Goal: Task Accomplishment & Management: Use online tool/utility

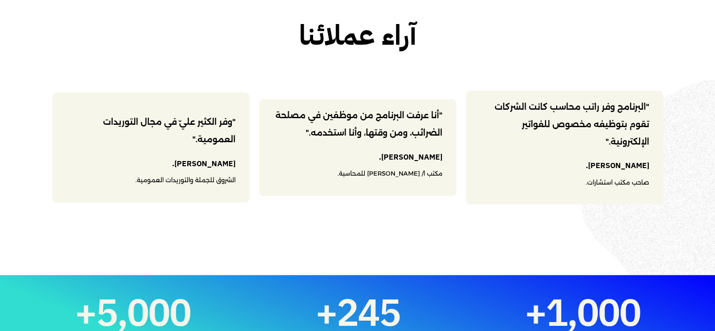
scroll to position [1129, 0]
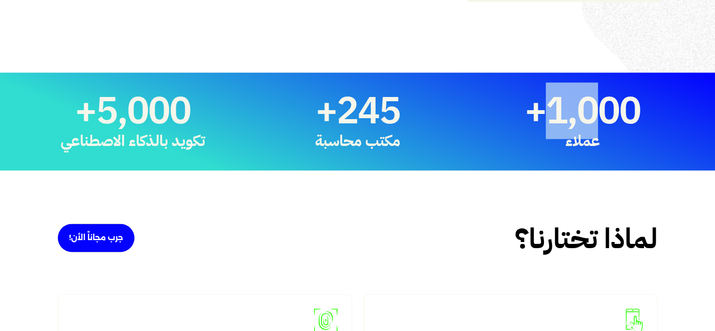
drag, startPoint x: 594, startPoint y: 117, endPoint x: 545, endPoint y: 120, distance: 50.0
click at [547, 120] on span "1,000" at bounding box center [593, 110] width 95 height 39
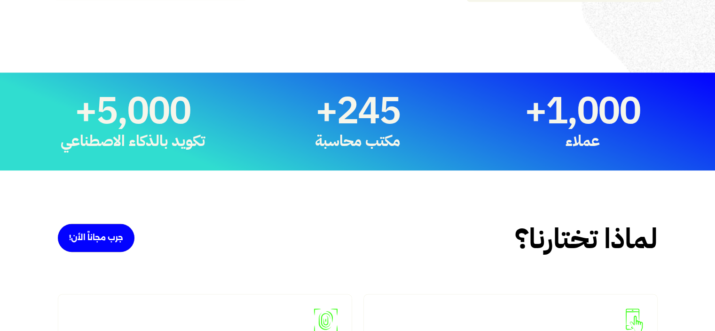
click at [536, 120] on span "+" at bounding box center [527, 110] width 39 height 39
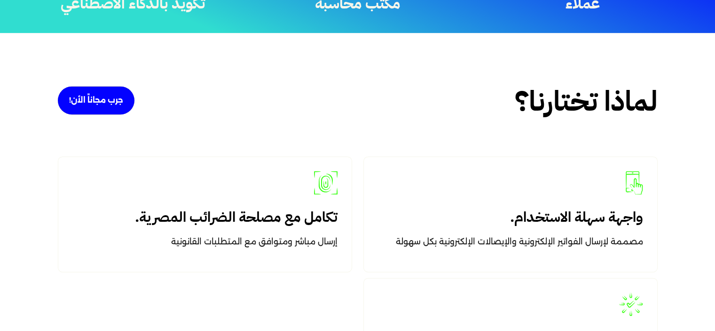
scroll to position [1270, 0]
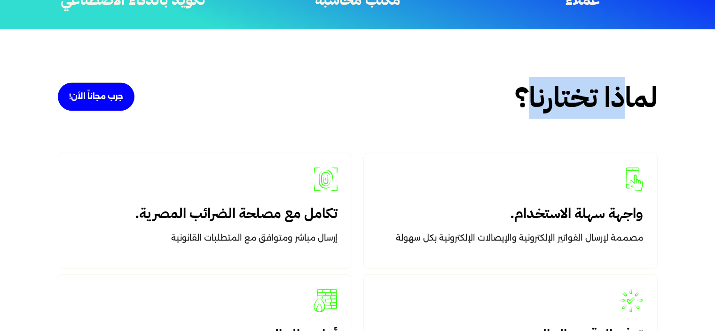
drag, startPoint x: 624, startPoint y: 96, endPoint x: 517, endPoint y: 101, distance: 106.9
click at [517, 101] on h2 "لماذا تختارنا؟" at bounding box center [586, 98] width 143 height 34
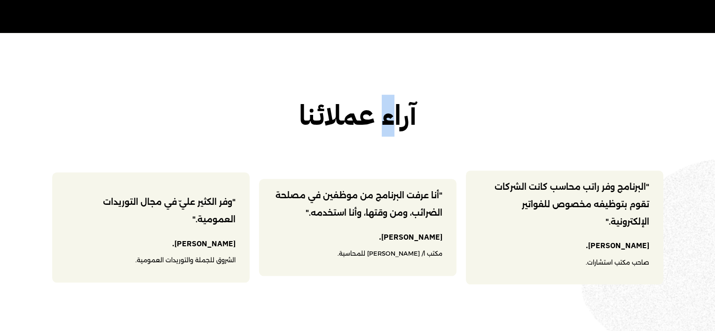
drag, startPoint x: 386, startPoint y: 122, endPoint x: 350, endPoint y: 125, distance: 35.8
click at [350, 124] on h2 "آراء عملائنا" at bounding box center [358, 116] width 704 height 34
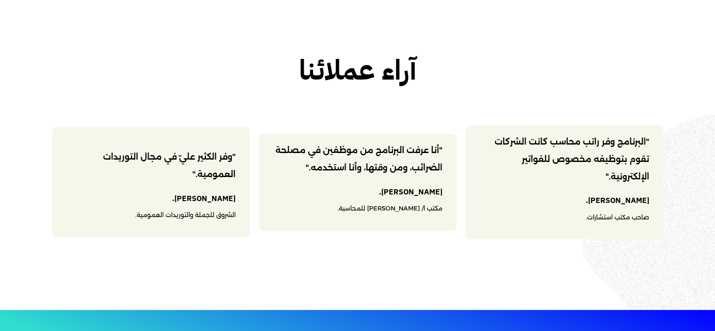
click at [368, 142] on div ""البرنامج وفر راتب محاسب كانت الشركات تقوم بتوظيفه مخصوص للفواتير الإلكترونية."…" at bounding box center [357, 182] width 611 height 114
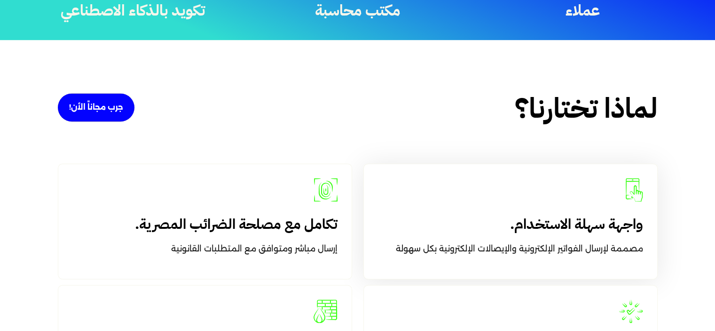
scroll to position [1317, 0]
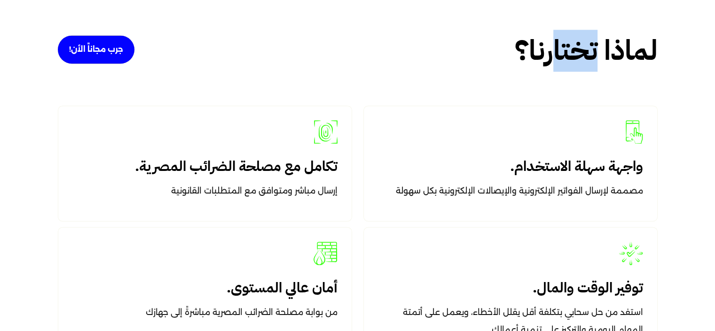
drag, startPoint x: 577, startPoint y: 63, endPoint x: 523, endPoint y: 65, distance: 54.6
click at [539, 65] on h2 "لماذا تختارنا؟" at bounding box center [586, 51] width 143 height 34
click at [517, 65] on h2 "لماذا تختارنا؟" at bounding box center [586, 51] width 143 height 34
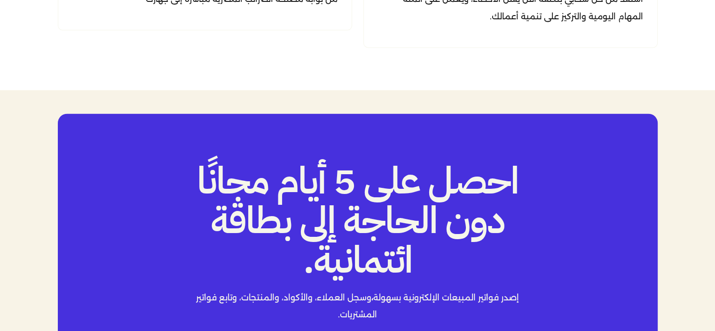
scroll to position [1646, 0]
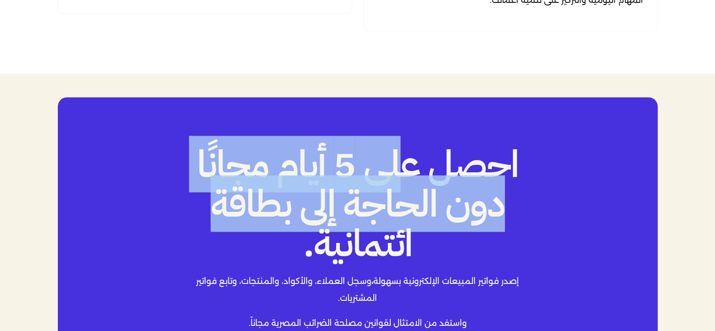
drag, startPoint x: 407, startPoint y: 162, endPoint x: 191, endPoint y: 195, distance: 217.9
click at [191, 195] on h2 "احصل على 5 أيام مجانًا دون الحاجة إلى بطاقة ائتمانية." at bounding box center [358, 203] width 342 height 119
click at [224, 197] on h2 "احصل على 5 أيام مجانًا دون الحاجة إلى بطاقة ائتمانية." at bounding box center [358, 203] width 342 height 119
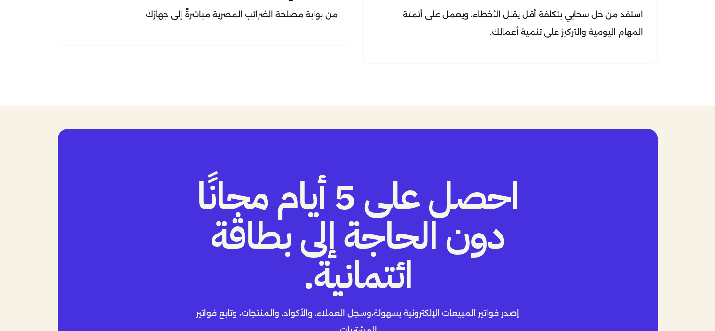
scroll to position [1802, 0]
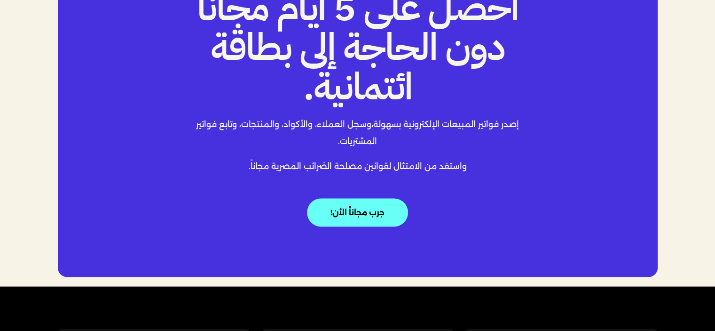
click at [356, 218] on link "جرب مجاناً الأن!" at bounding box center [357, 212] width 101 height 28
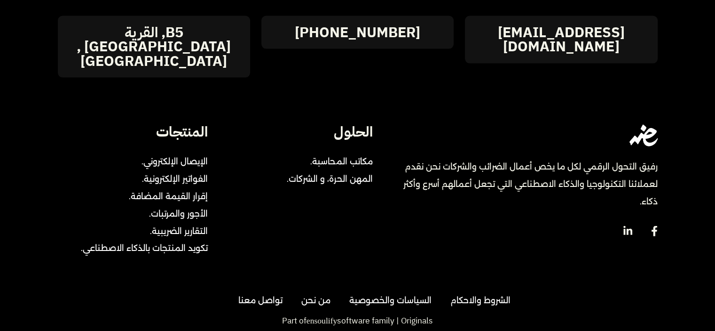
scroll to position [2131, 0]
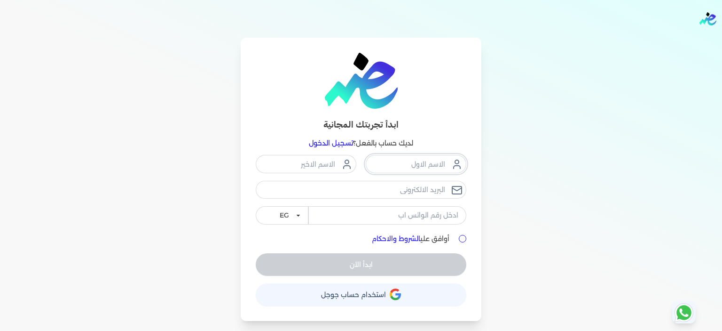
click at [450, 165] on input "text" at bounding box center [416, 164] width 101 height 18
click at [395, 291] on button "حساب استخدام حساب جوجل" at bounding box center [361, 294] width 211 height 23
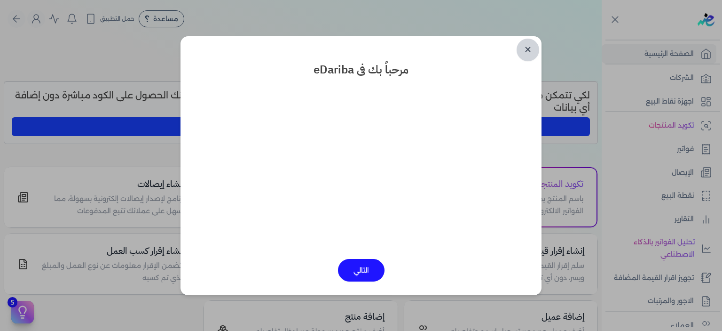
click at [531, 47] on link "✕" at bounding box center [528, 50] width 23 height 23
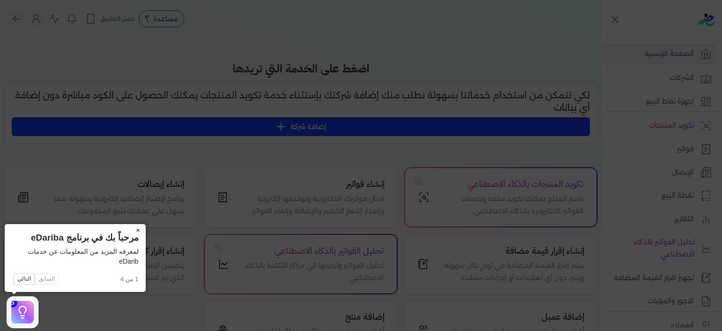
click at [136, 230] on button "×" at bounding box center [138, 230] width 15 height 13
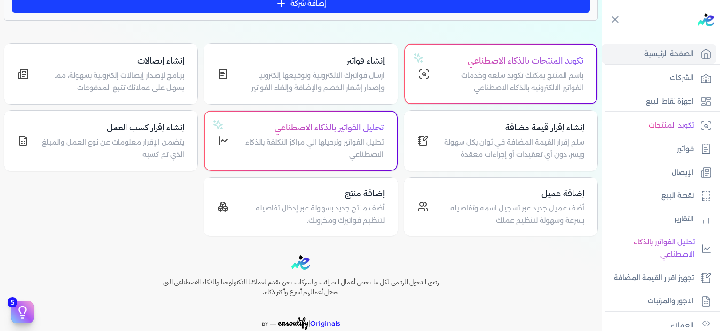
scroll to position [170, 0]
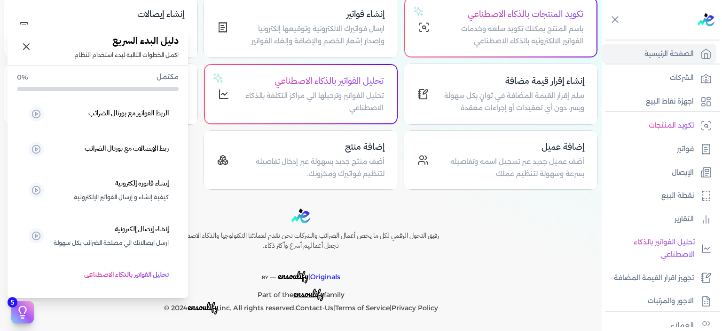
click at [22, 311] on icon at bounding box center [23, 312] width 14 height 14
click at [21, 312] on icon at bounding box center [23, 312] width 14 height 14
click at [28, 48] on icon at bounding box center [26, 46] width 11 height 11
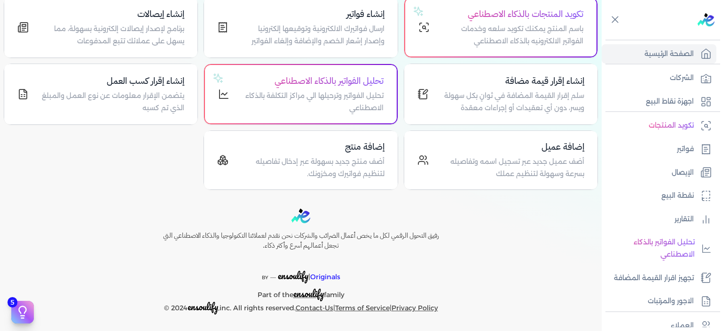
scroll to position [0, 0]
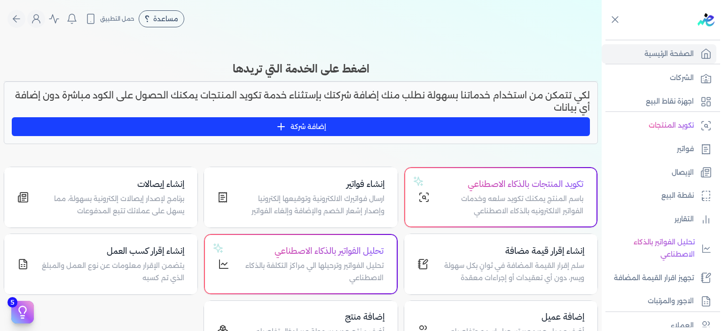
drag, startPoint x: 320, startPoint y: 71, endPoint x: 284, endPoint y: 72, distance: 35.8
click at [288, 75] on h3 "اضغط على الخدمة التي تريدها" at bounding box center [301, 68] width 594 height 17
click at [284, 72] on h3 "اضغط على الخدمة التي تريدها" at bounding box center [301, 68] width 594 height 17
drag, startPoint x: 475, startPoint y: 92, endPoint x: 230, endPoint y: 100, distance: 244.7
click at [230, 100] on p "لكي تتمكن من استخدام خدماتنا بسهولة نطلب منك إضافة شركتك بإستثناء خدمة تكويد ال…" at bounding box center [301, 101] width 578 height 24
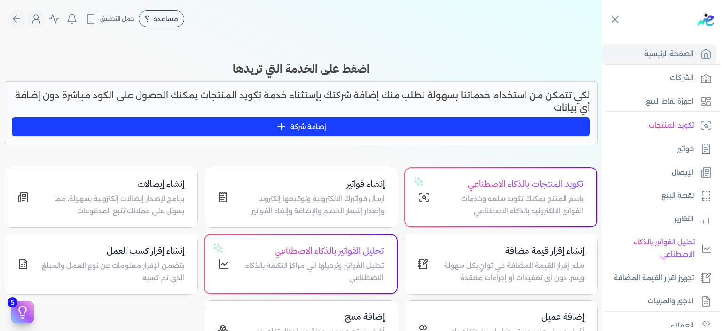
click at [224, 100] on p "لكي تتمكن من استخدام خدماتنا بسهولة نطلب منك إضافة شركتك بإستثناء خدمة تكويد ال…" at bounding box center [301, 101] width 578 height 24
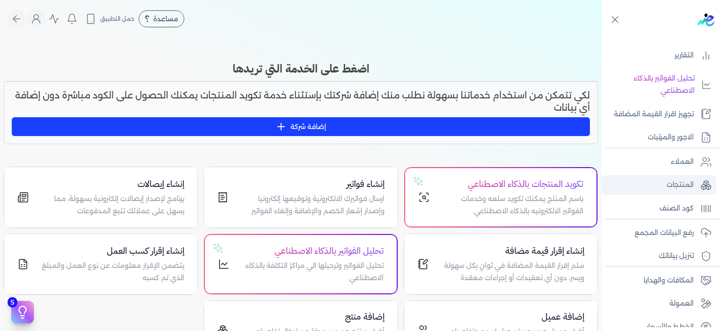
scroll to position [176, 0]
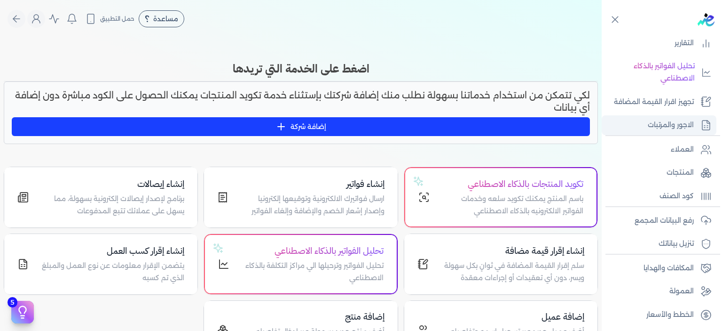
click at [701, 119] on icon at bounding box center [706, 124] width 11 height 11
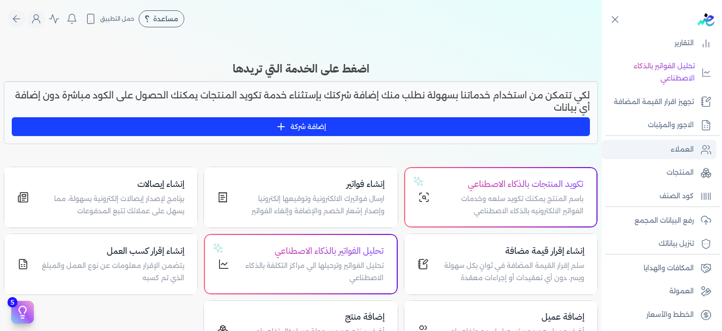
click at [682, 146] on p "العملاء" at bounding box center [682, 149] width 23 height 12
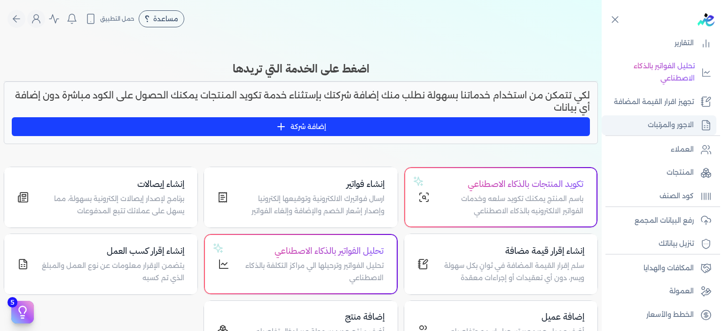
click at [681, 125] on p "الاجور والمرتبات" at bounding box center [671, 125] width 46 height 12
select select "01"
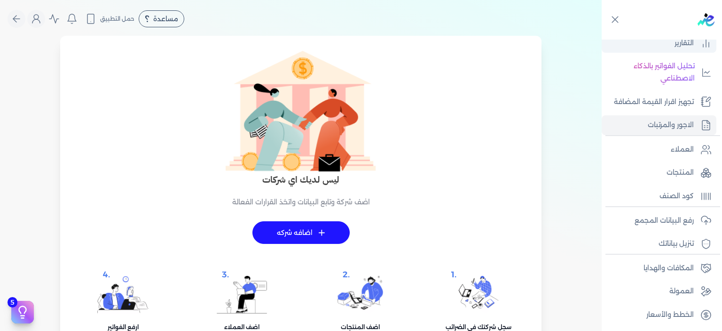
click at [705, 40] on icon at bounding box center [706, 43] width 11 height 11
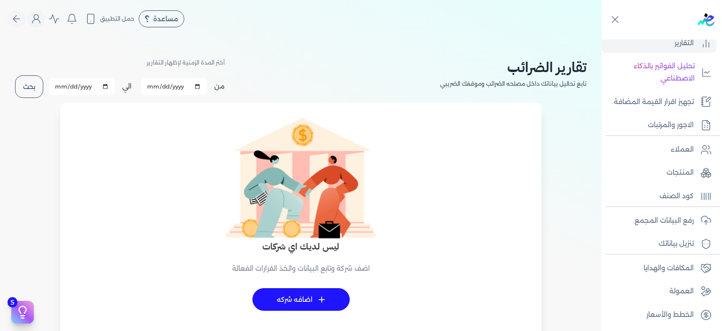
click at [16, 307] on icon at bounding box center [23, 312] width 14 height 14
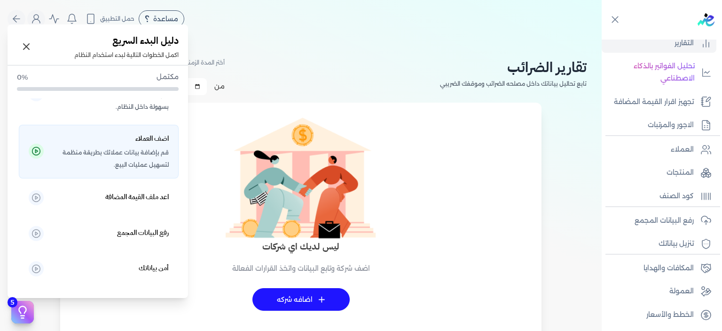
scroll to position [267, 0]
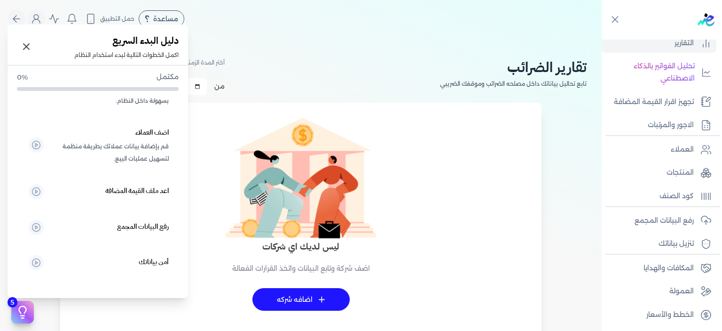
click at [28, 44] on icon at bounding box center [26, 46] width 11 height 11
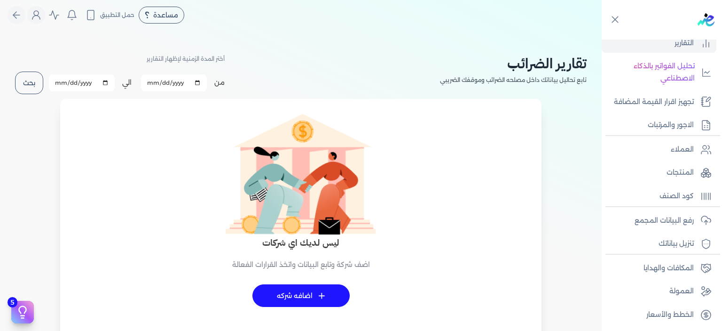
scroll to position [0, 0]
